Goal: Browse casually: Explore the website without a specific task or goal

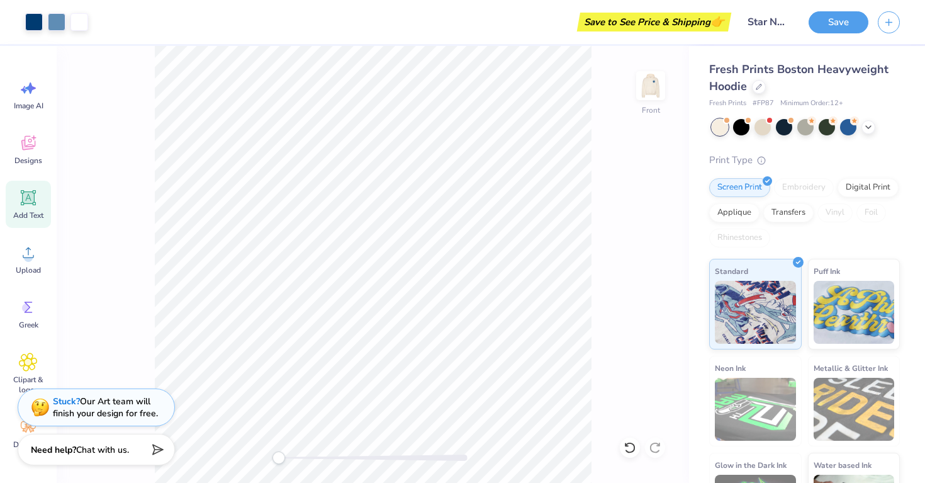
click at [335, 32] on div "Save to See Price & Shipping 👉" at bounding box center [413, 22] width 631 height 44
click at [272, 25] on div "Save to See Price & Shipping 👉" at bounding box center [413, 22] width 631 height 44
click at [456, 38] on div "Save to See Price & Shipping 👉" at bounding box center [413, 22] width 631 height 44
click at [256, 39] on div "Save to See Price & Shipping 👉" at bounding box center [413, 22] width 631 height 44
click at [651, 89] on img at bounding box center [651, 85] width 50 height 50
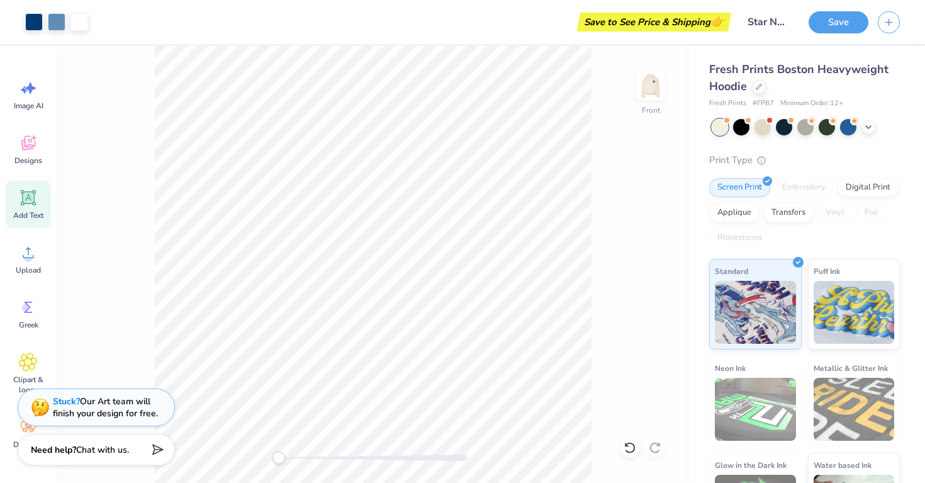
drag, startPoint x: 620, startPoint y: 142, endPoint x: 607, endPoint y: 106, distance: 38.0
click at [608, 135] on div "Front" at bounding box center [373, 264] width 633 height 437
drag, startPoint x: 648, startPoint y: 79, endPoint x: 616, endPoint y: 110, distance: 45.0
click at [648, 79] on img at bounding box center [650, 85] width 25 height 25
click at [643, 176] on div "Back" at bounding box center [373, 264] width 633 height 437
